Goal: Task Accomplishment & Management: Use online tool/utility

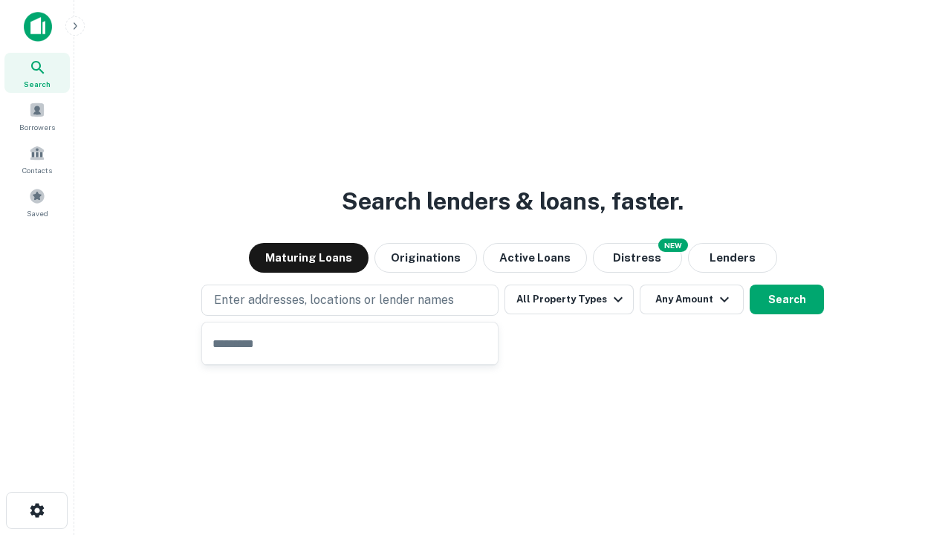
type input "**********"
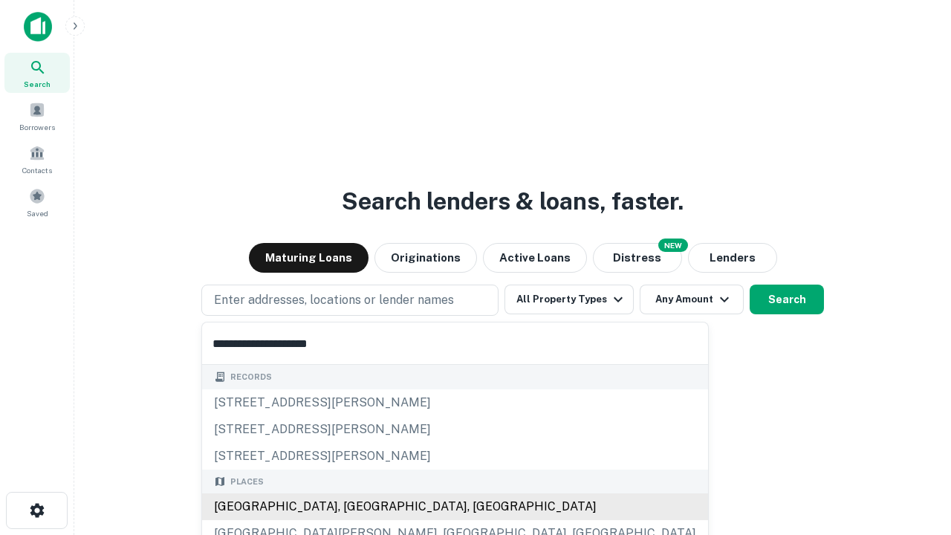
click at [355, 506] on div "[GEOGRAPHIC_DATA], [GEOGRAPHIC_DATA], [GEOGRAPHIC_DATA]" at bounding box center [455, 506] width 506 height 27
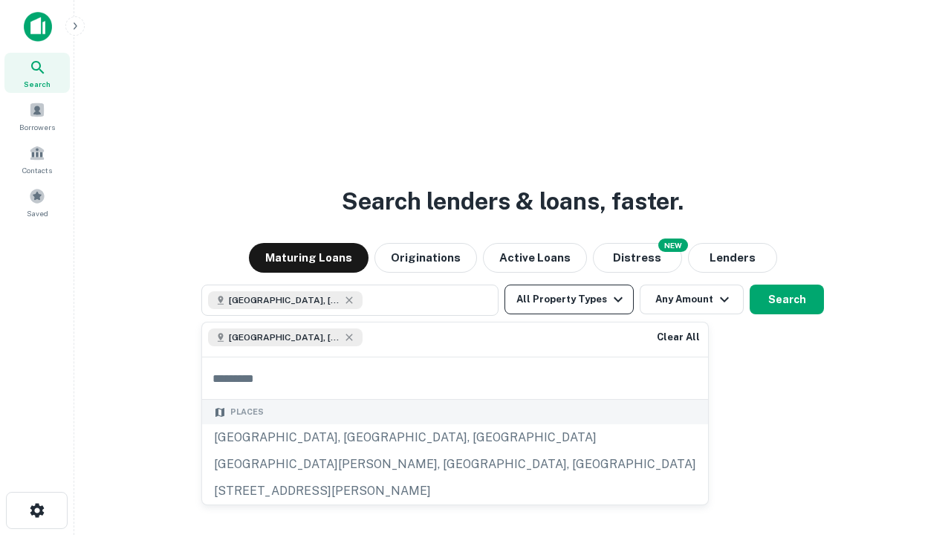
click at [569, 299] on button "All Property Types" at bounding box center [568, 299] width 129 height 30
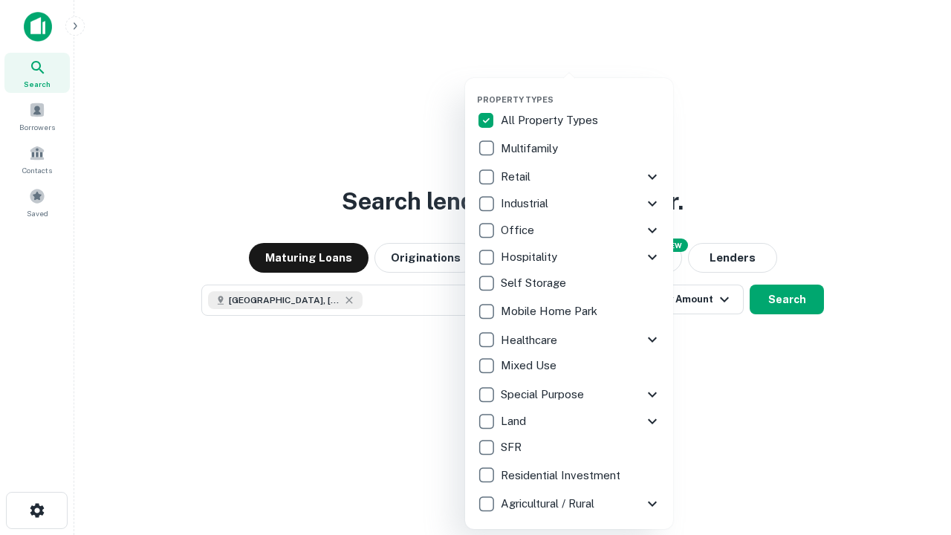
click at [581, 90] on button "button" at bounding box center [581, 90] width 208 height 1
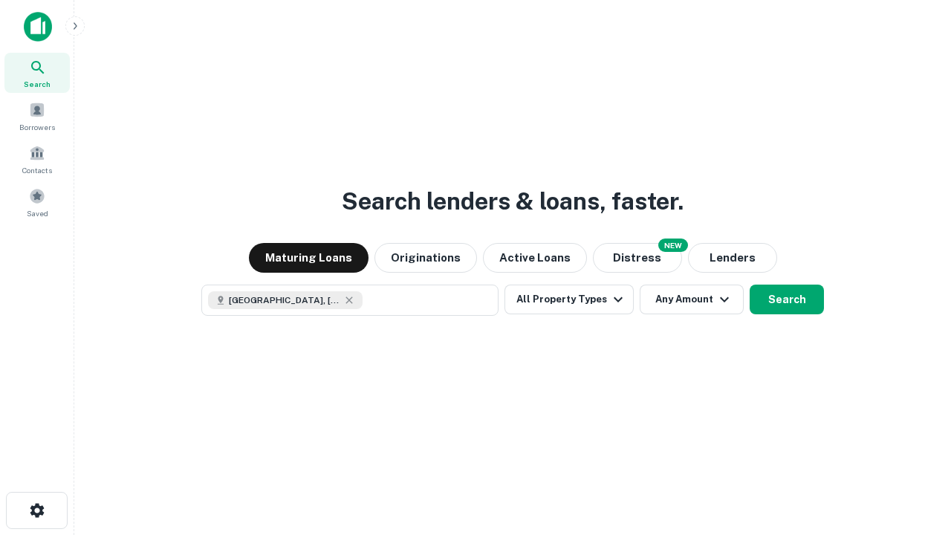
scroll to position [24, 0]
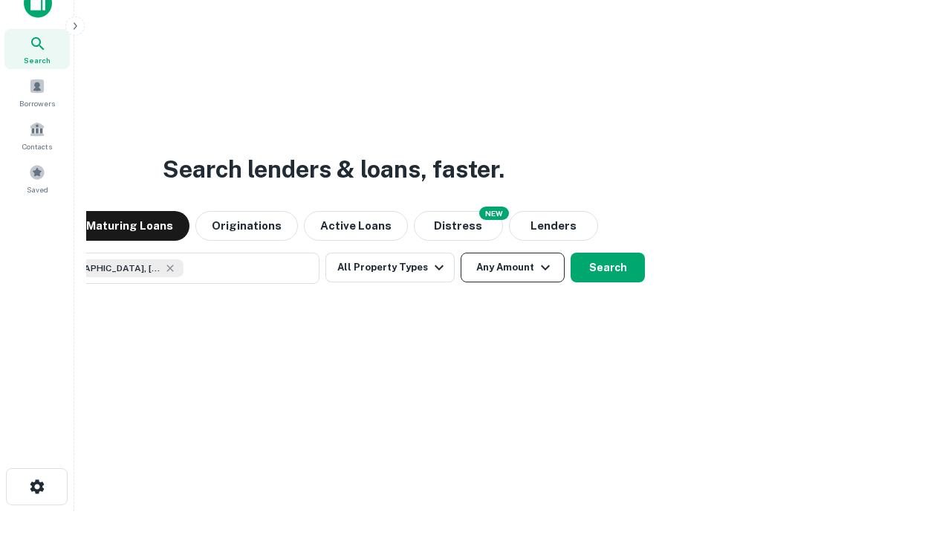
click at [460, 252] on button "Any Amount" at bounding box center [512, 267] width 104 height 30
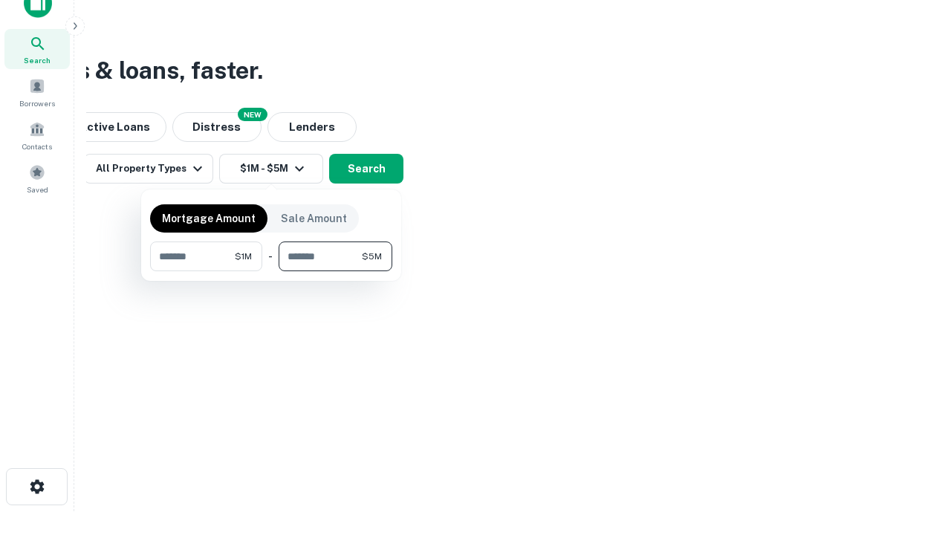
type input "*******"
click at [271, 271] on button "button" at bounding box center [271, 271] width 242 height 1
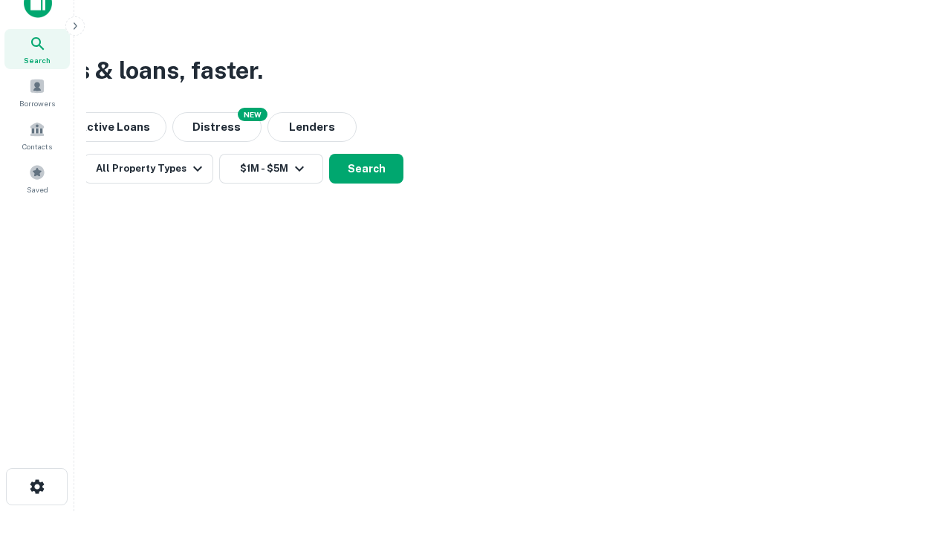
scroll to position [24, 0]
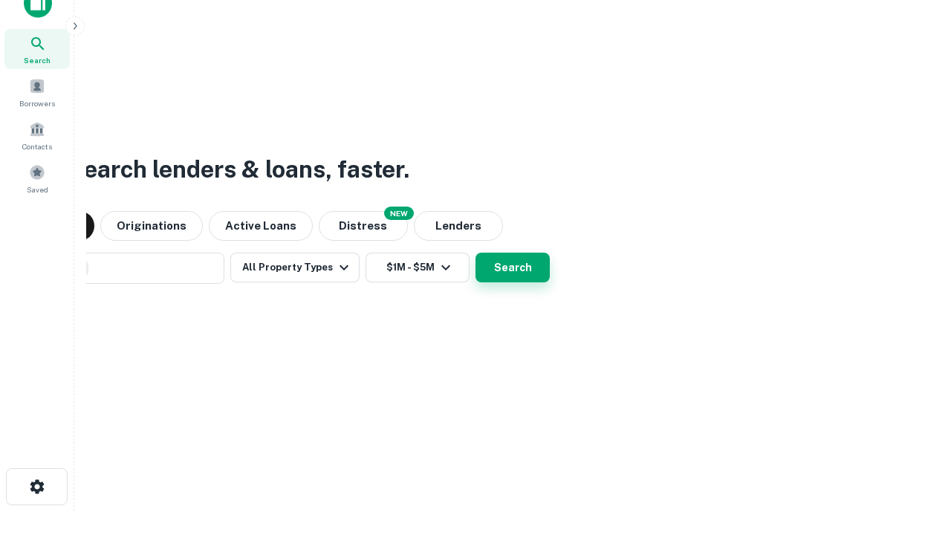
click at [475, 252] on button "Search" at bounding box center [512, 267] width 74 height 30
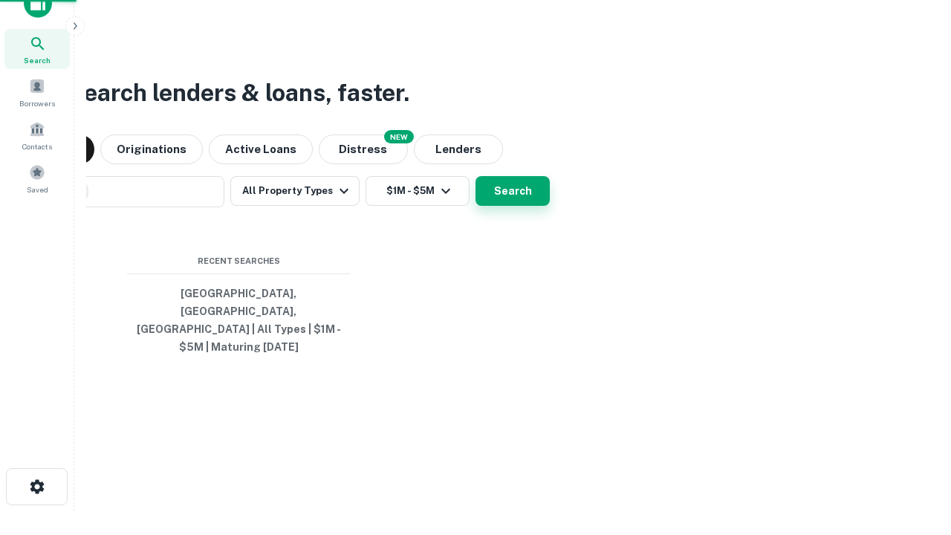
scroll to position [48, 420]
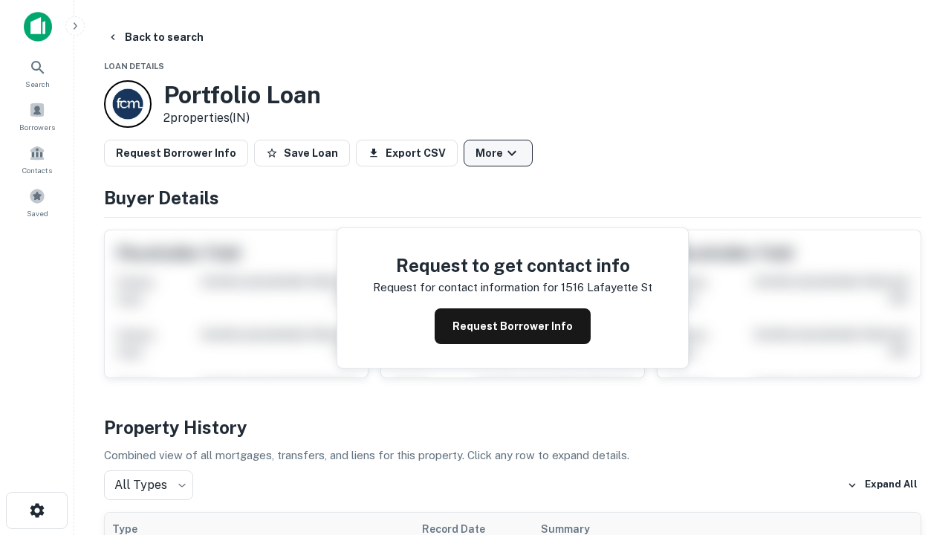
click at [498, 153] on button "More" at bounding box center [497, 153] width 69 height 27
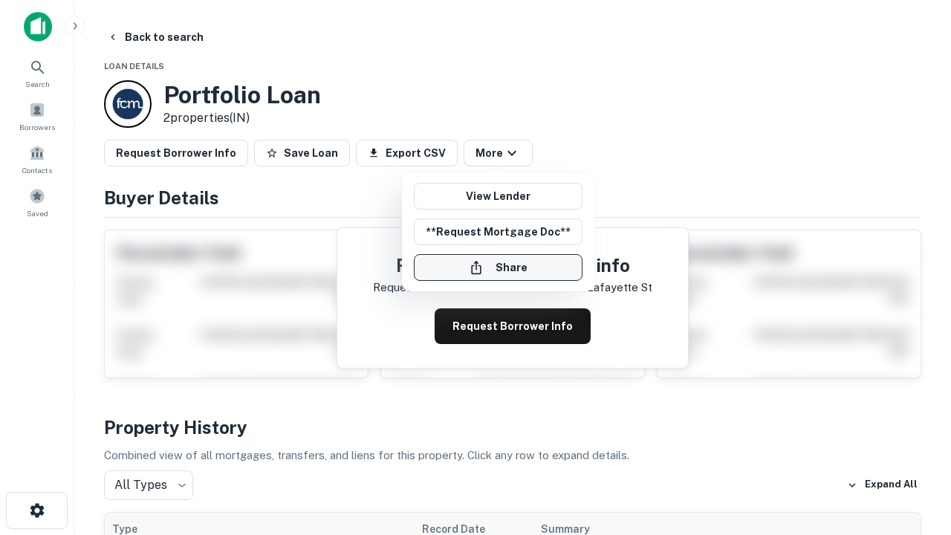
click at [498, 267] on button "Share" at bounding box center [498, 267] width 169 height 27
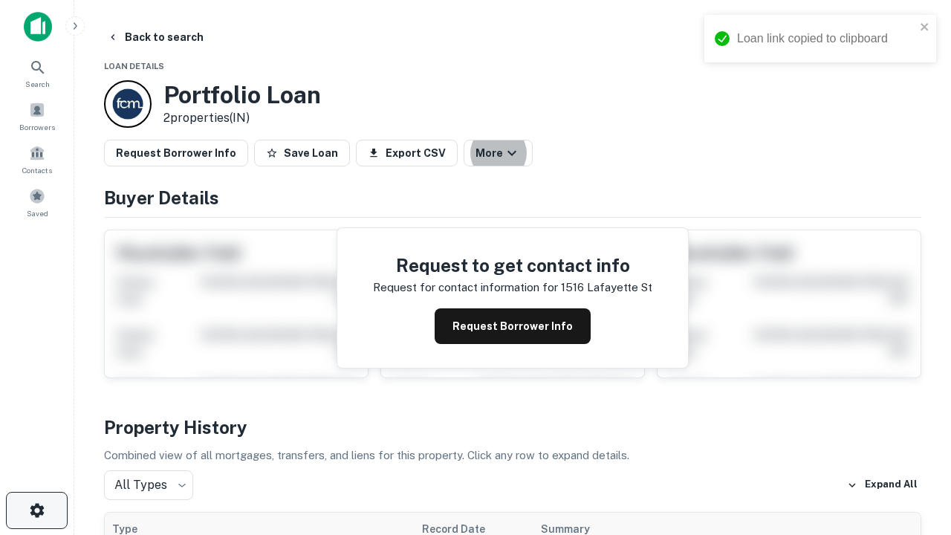
click at [36, 510] on icon "button" at bounding box center [37, 510] width 18 height 18
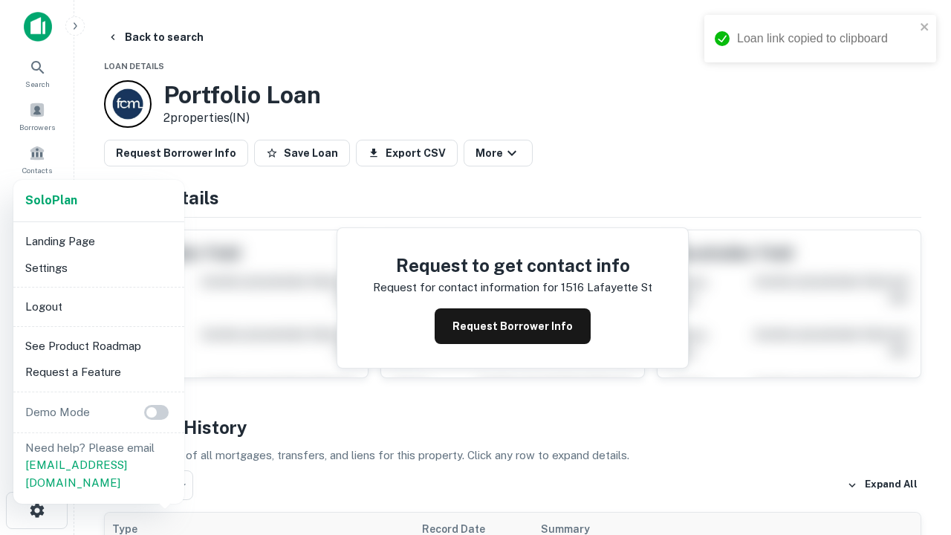
click at [98, 306] on li "Logout" at bounding box center [98, 306] width 159 height 27
